Goal: Transaction & Acquisition: Purchase product/service

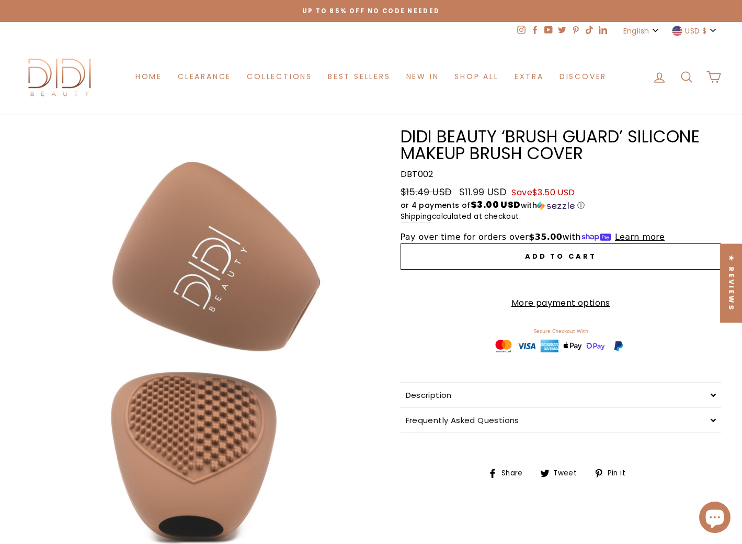
click at [260, 225] on button "Close (esc)" at bounding box center [193, 343] width 345 height 431
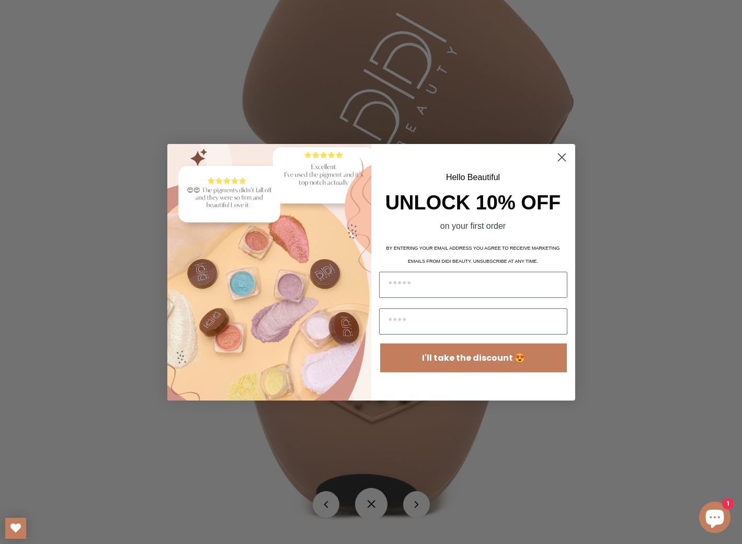
drag, startPoint x: 566, startPoint y: 155, endPoint x: 547, endPoint y: 162, distance: 19.5
click at [565, 155] on circle "Close dialog" at bounding box center [561, 156] width 17 height 17
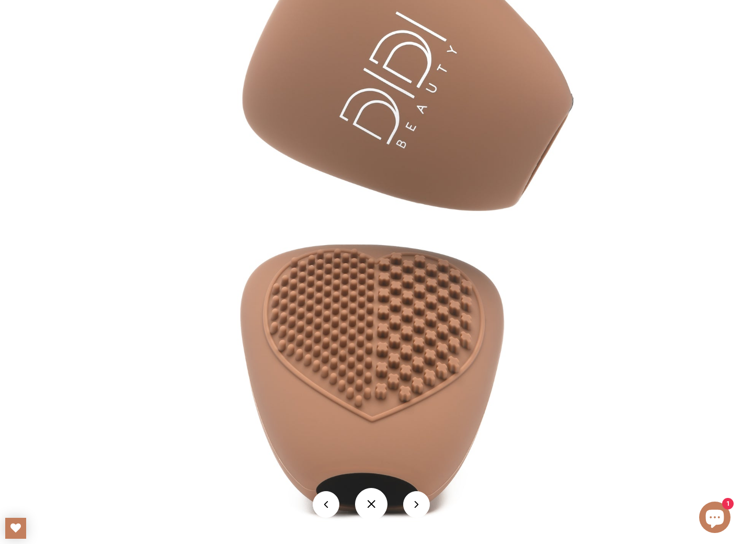
click at [481, 197] on img at bounding box center [371, 199] width 549 height 686
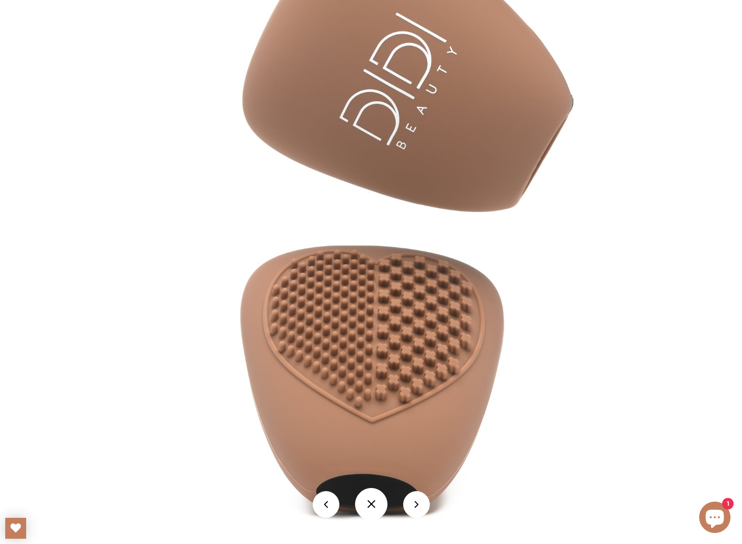
click at [481, 197] on img at bounding box center [371, 200] width 549 height 686
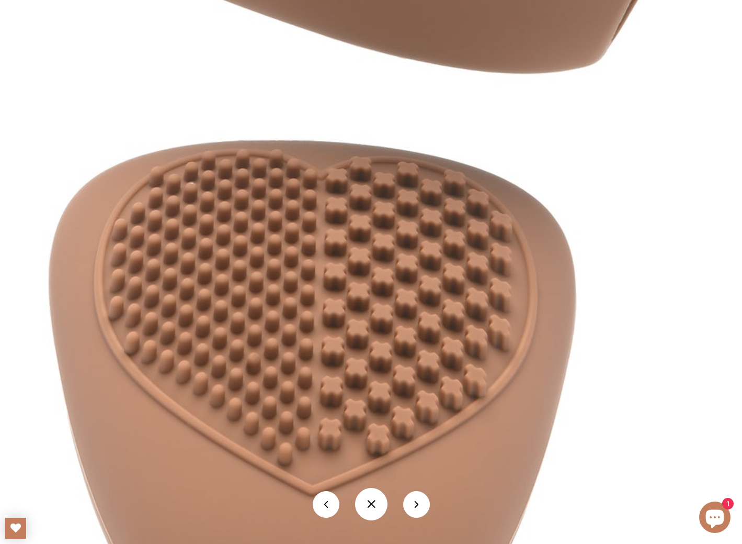
click at [529, 36] on img at bounding box center [310, 50] width 1099 height 1373
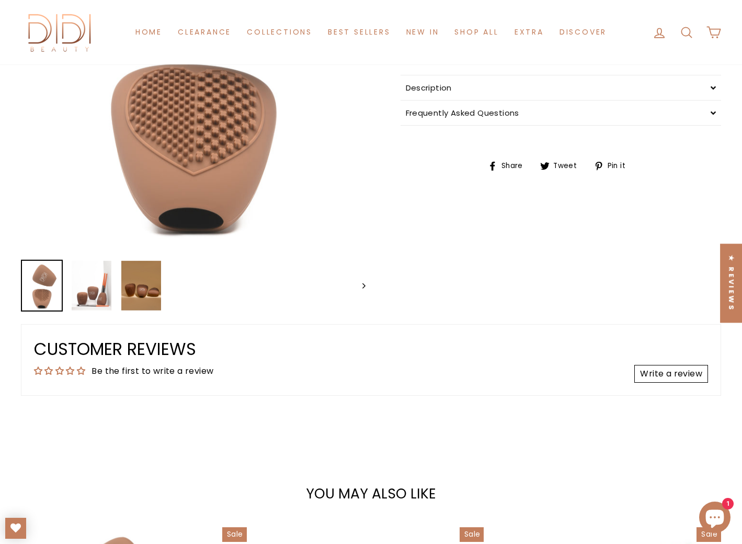
click at [94, 283] on img at bounding box center [92, 286] width 40 height 50
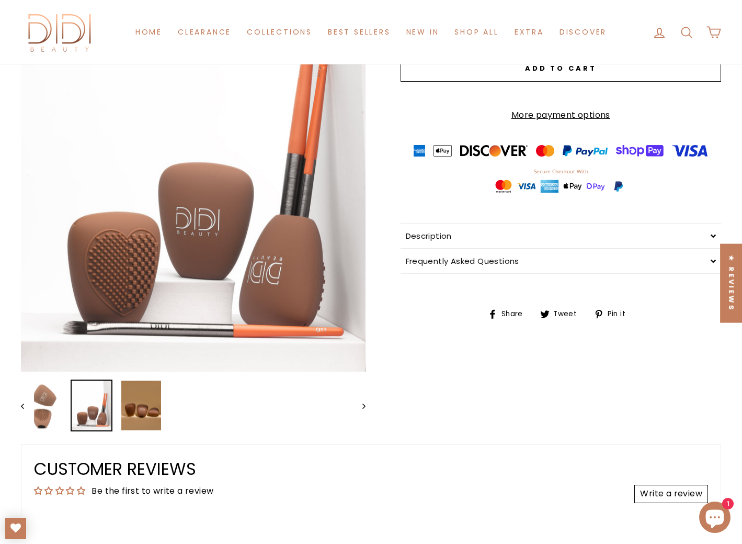
scroll to position [172, 0]
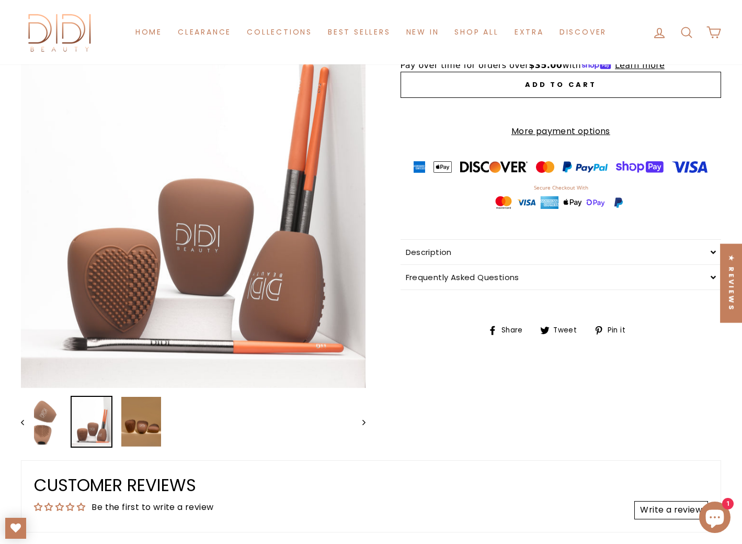
click at [208, 199] on button "Close (esc)" at bounding box center [193, 172] width 345 height 431
